Goal: Transaction & Acquisition: Purchase product/service

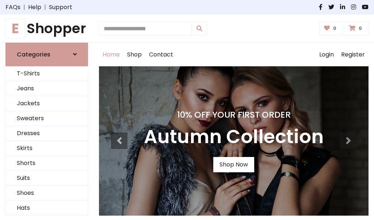
click at [187, 110] on h4 "10% Off Your First Order" at bounding box center [234, 115] width 180 height 10
click at [233, 165] on link "Shop Now" at bounding box center [233, 164] width 41 height 15
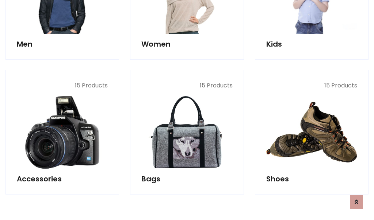
scroll to position [728, 0]
